Goal: Task Accomplishment & Management: Manage account settings

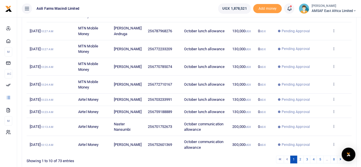
scroll to position [64, 0]
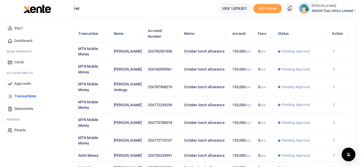
click at [28, 84] on span "Approvals" at bounding box center [22, 84] width 17 height 6
click at [25, 84] on span "Approvals" at bounding box center [22, 84] width 17 height 6
click at [23, 86] on link "Approvals" at bounding box center [37, 83] width 65 height 13
drag, startPoint x: 19, startPoint y: 79, endPoint x: 20, endPoint y: 82, distance: 3.1
click at [19, 80] on link "Approvals" at bounding box center [37, 83] width 65 height 13
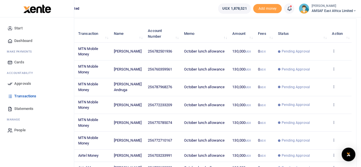
click at [20, 82] on span "Approvals" at bounding box center [22, 84] width 17 height 6
click at [22, 83] on span "Approvals" at bounding box center [22, 84] width 17 height 6
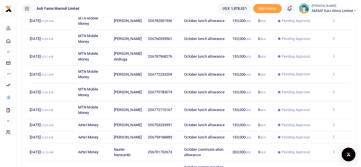
scroll to position [149, 0]
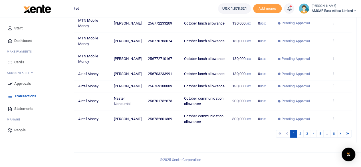
click at [30, 84] on span "Approvals" at bounding box center [22, 84] width 17 height 6
click at [20, 84] on span "Approvals" at bounding box center [22, 84] width 17 height 6
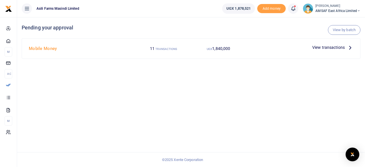
click at [323, 46] on span "View transactions" at bounding box center [328, 47] width 33 height 6
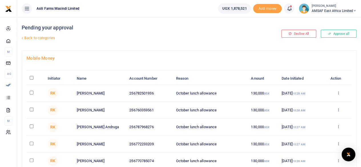
click at [29, 78] on th "\a \a : activate to sort column descending" at bounding box center [36, 78] width 18 height 12
click at [30, 78] on input "\a \a : activate to sort column descending" at bounding box center [32, 78] width 4 height 4
checkbox input "true"
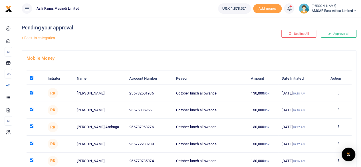
checkbox input "true"
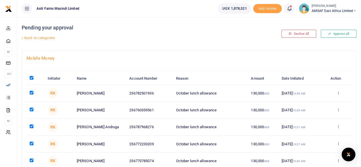
checkbox input "true"
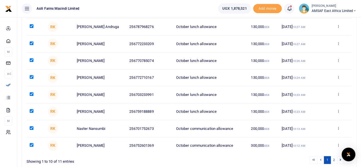
scroll to position [132, 0]
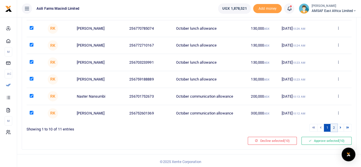
click at [335, 126] on link "2" at bounding box center [333, 128] width 7 height 8
checkbox input "false"
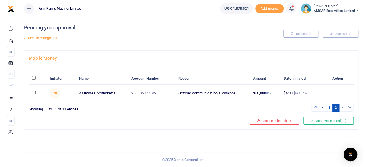
scroll to position [0, 0]
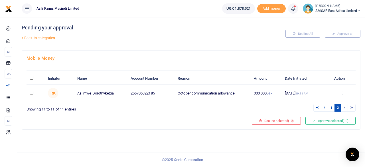
click at [31, 92] on input "checkbox" at bounding box center [32, 93] width 4 height 4
checkbox input "true"
click at [317, 122] on button "Approve selected (11)" at bounding box center [331, 121] width 50 height 8
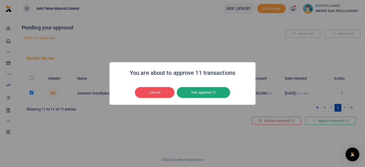
click at [210, 93] on button "Yes approve 11" at bounding box center [203, 92] width 53 height 11
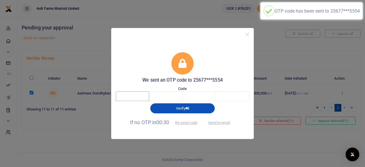
click at [131, 96] on input "text" at bounding box center [132, 96] width 33 height 10
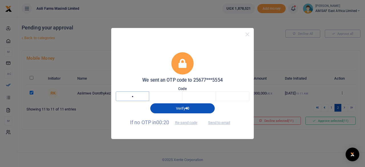
type input "4"
type input "5"
type input "3"
type input "9"
